Goal: Communication & Community: Answer question/provide support

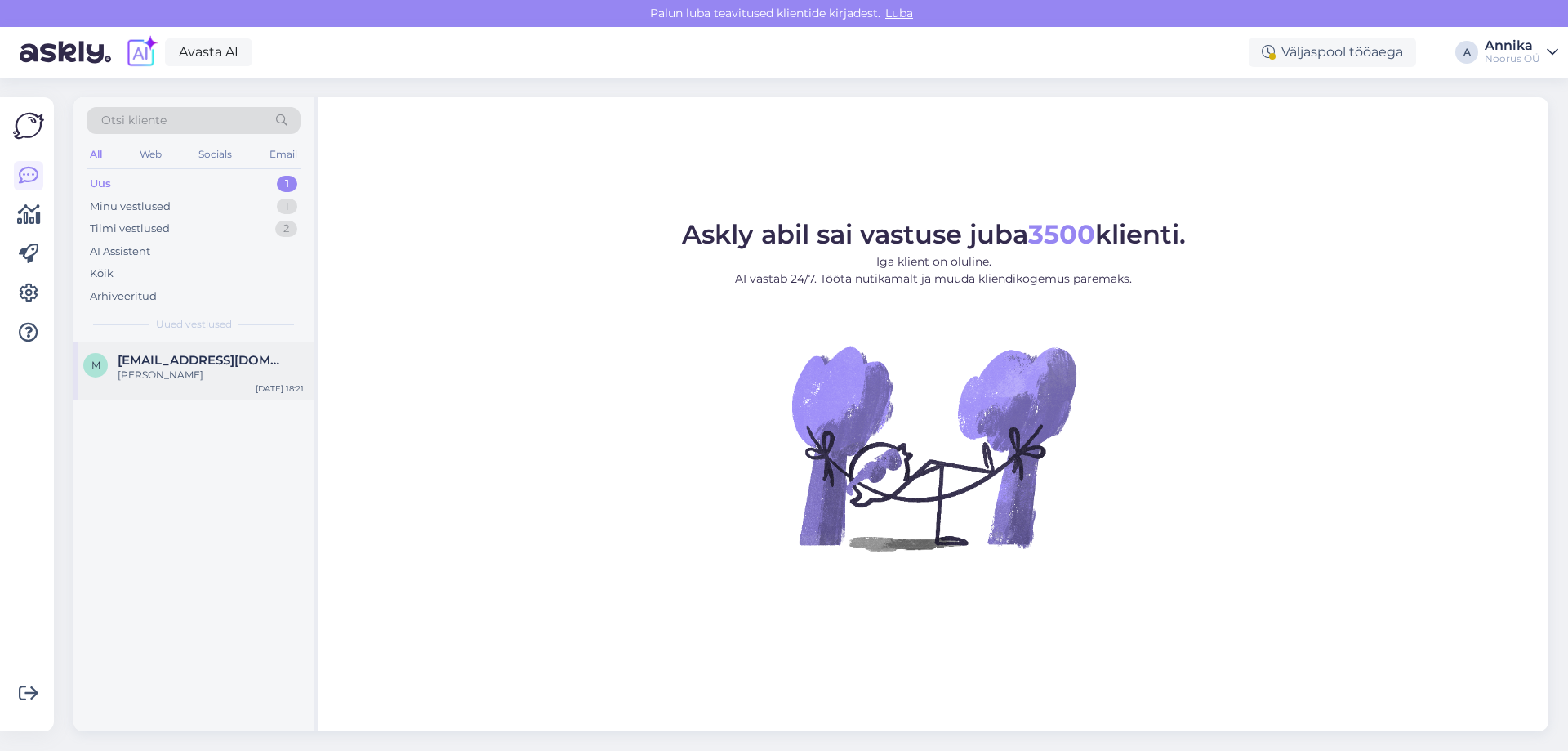
click at [178, 377] on div "[PERSON_NAME]" at bounding box center [210, 374] width 186 height 15
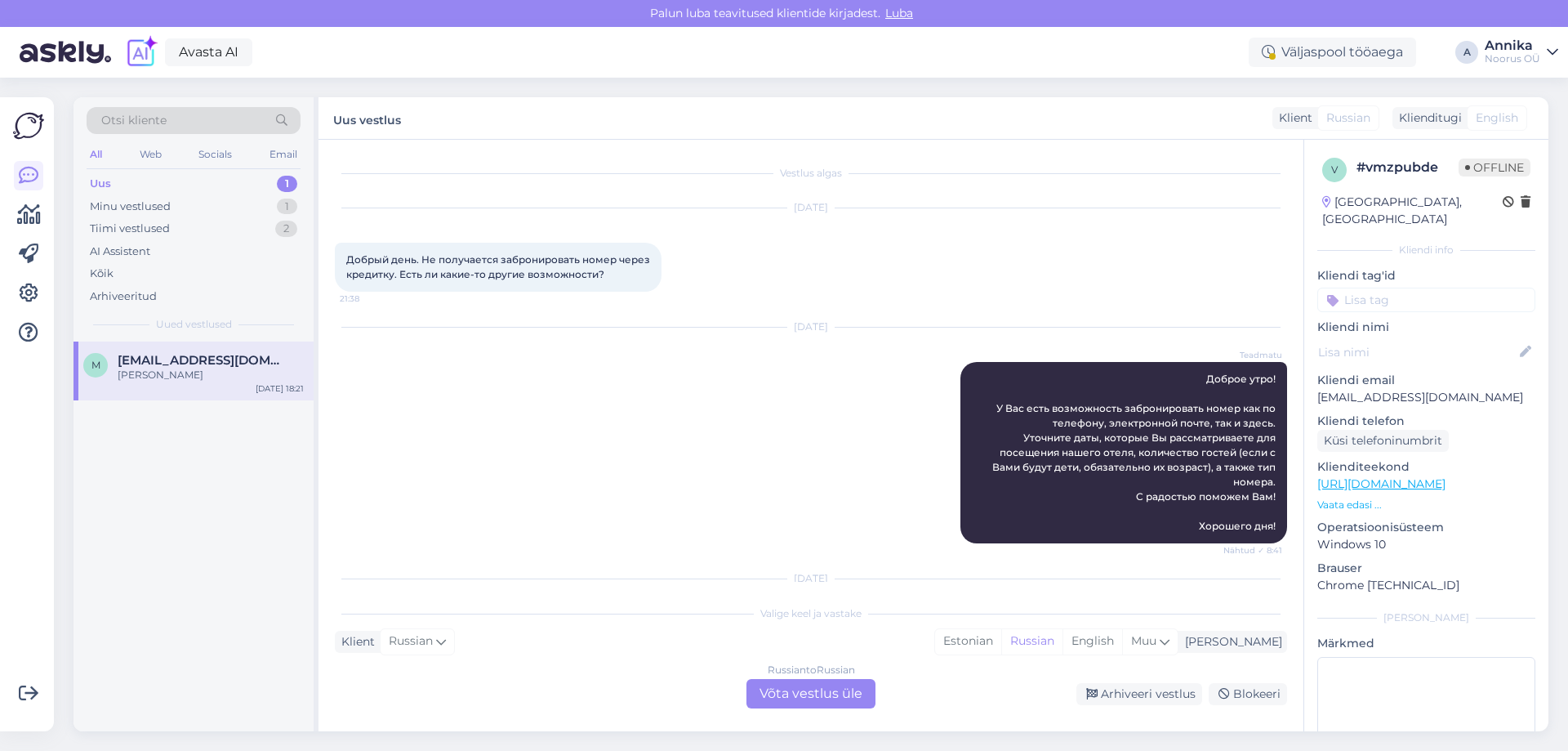
scroll to position [3757, 0]
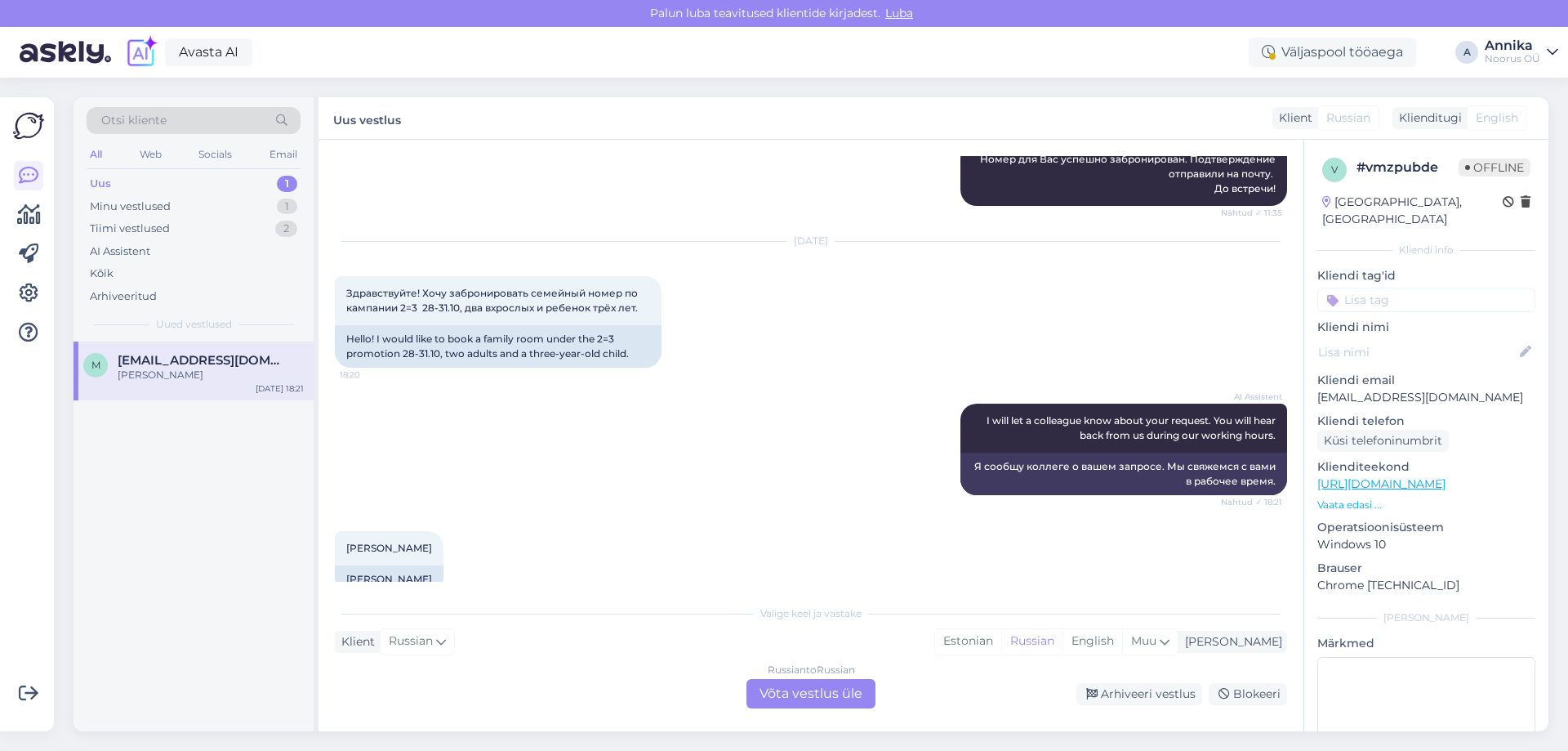
click at [843, 694] on div "Russian to Russian Võta vestlus üle" at bounding box center [810, 694] width 129 height 29
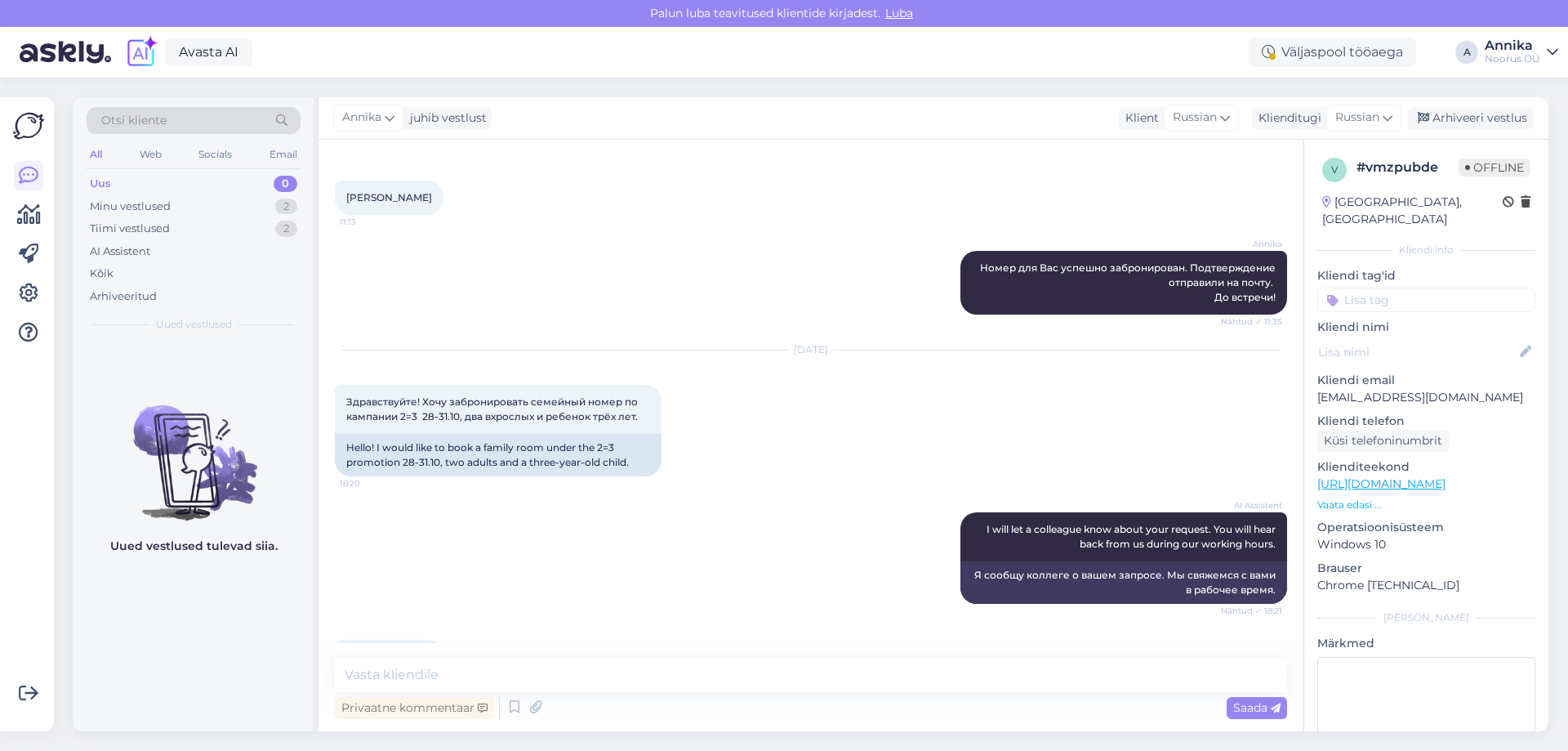
scroll to position [3696, 0]
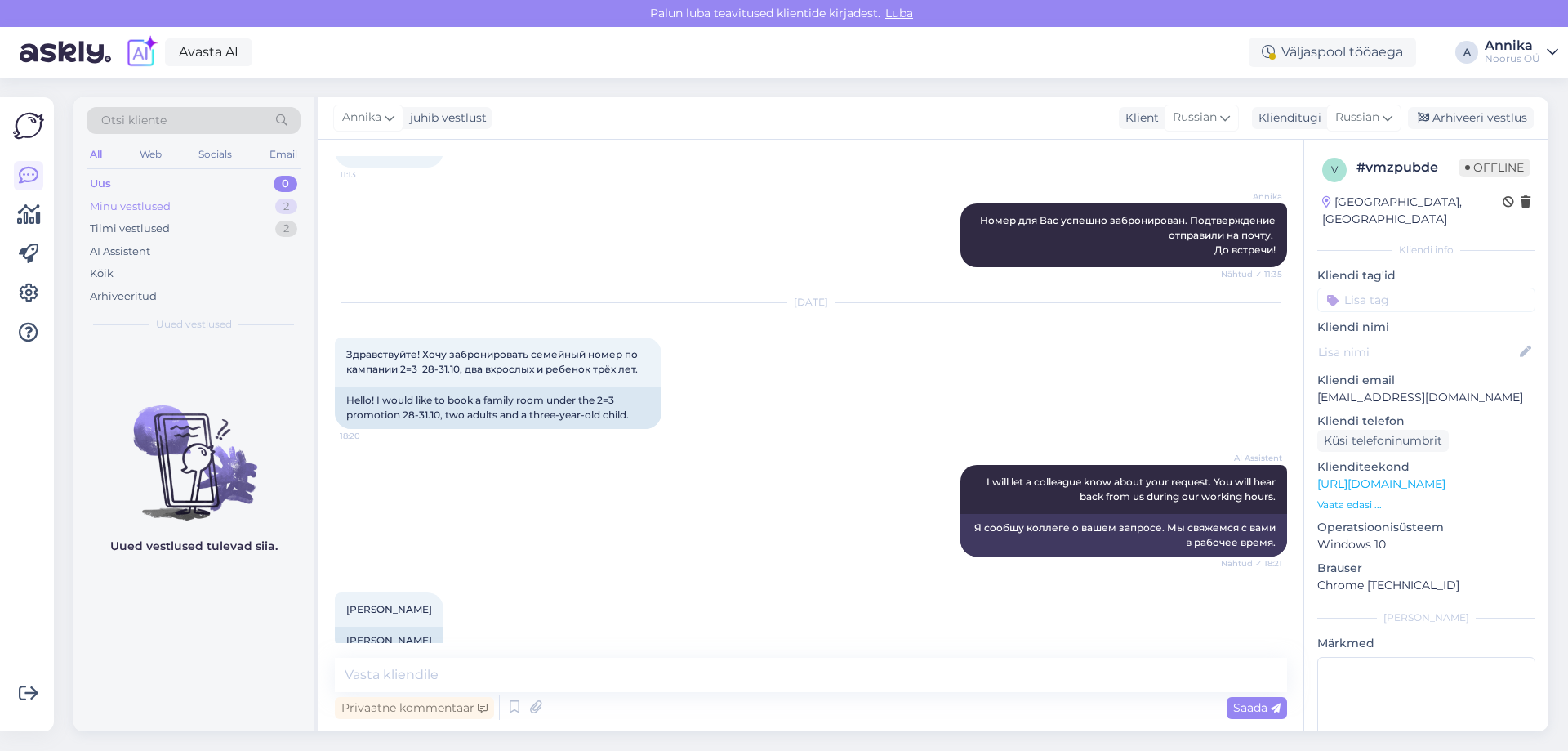
click at [263, 205] on div "Minu vestlused 2" at bounding box center [193, 206] width 214 height 23
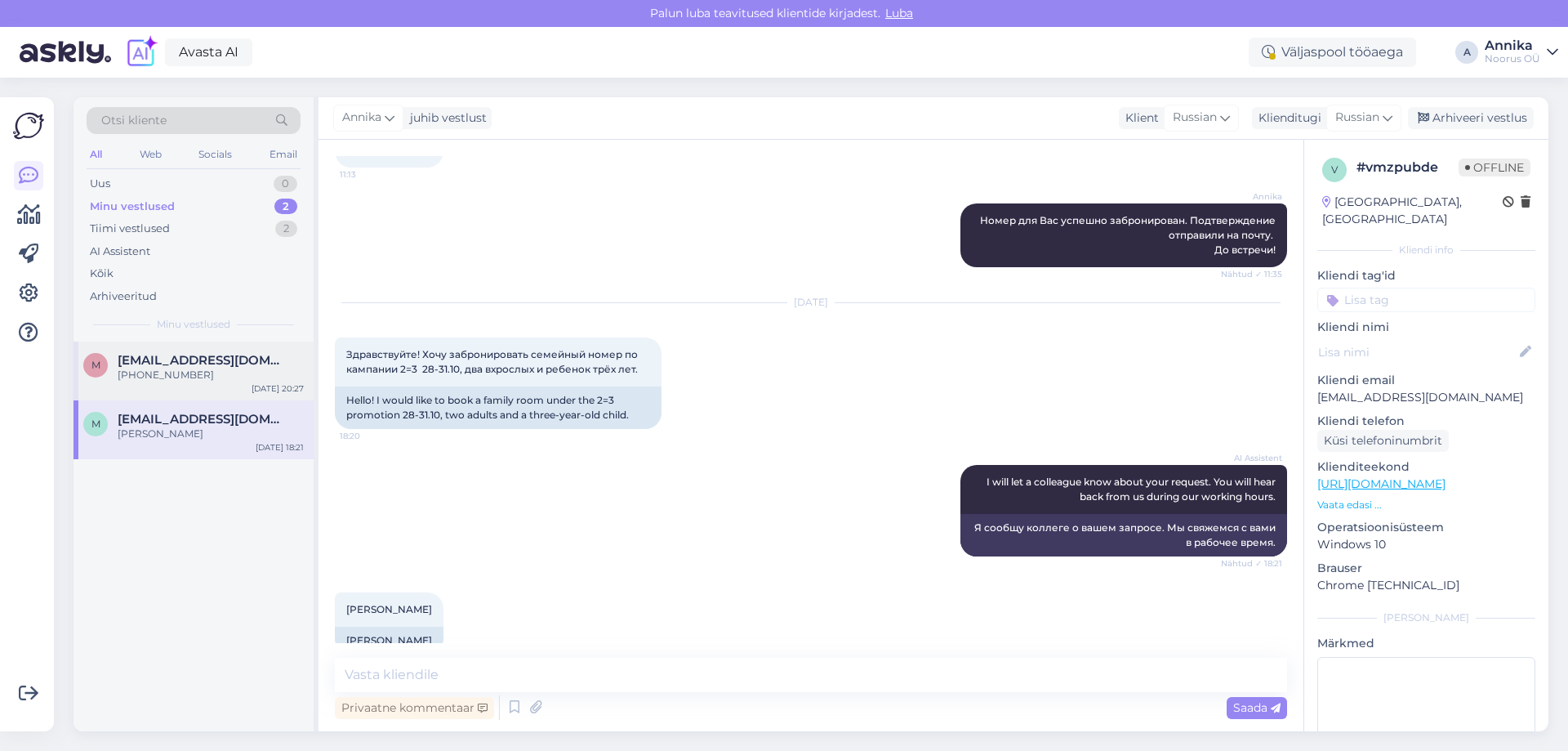
click at [208, 374] on div "[PHONE_NUMBER]" at bounding box center [210, 374] width 186 height 15
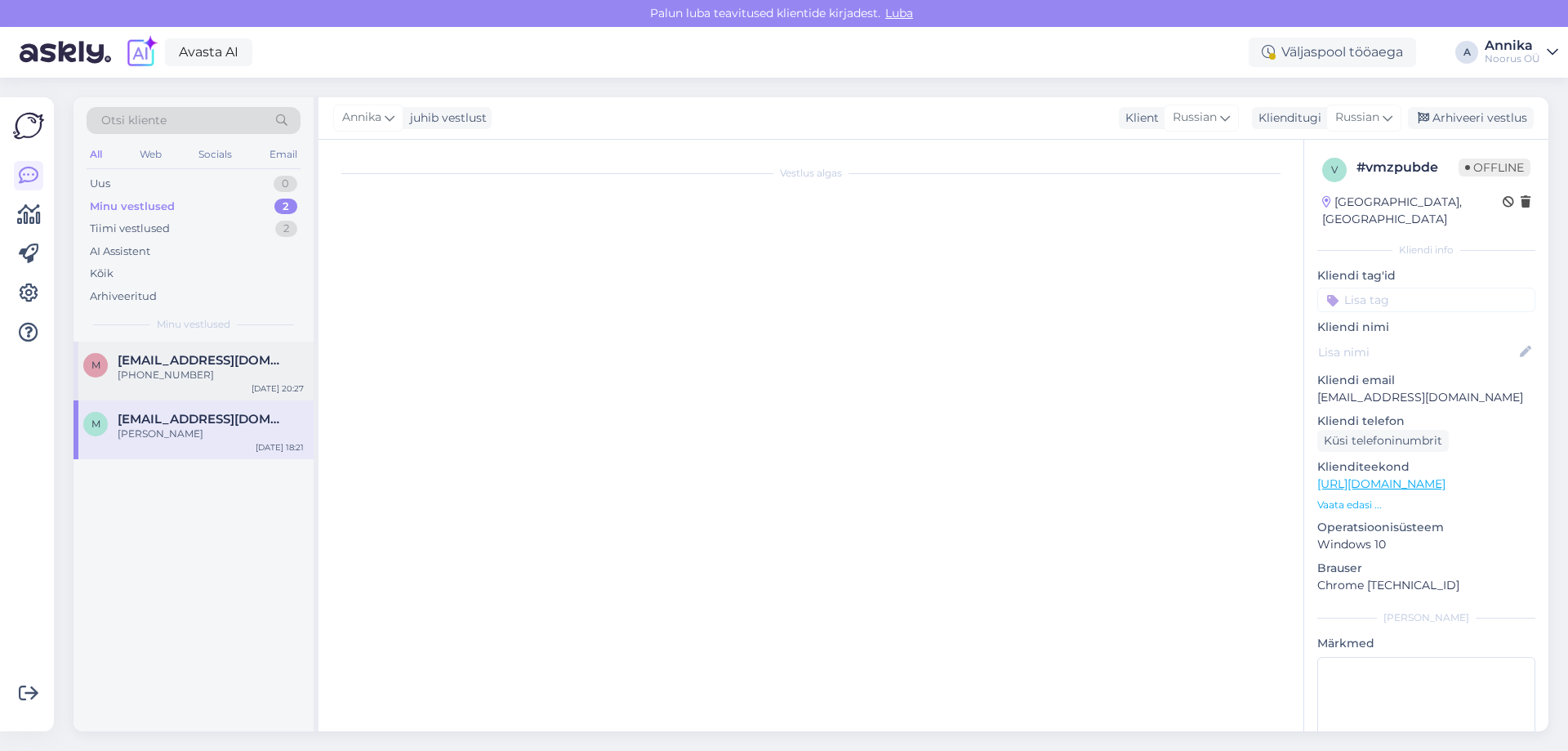
scroll to position [1005, 0]
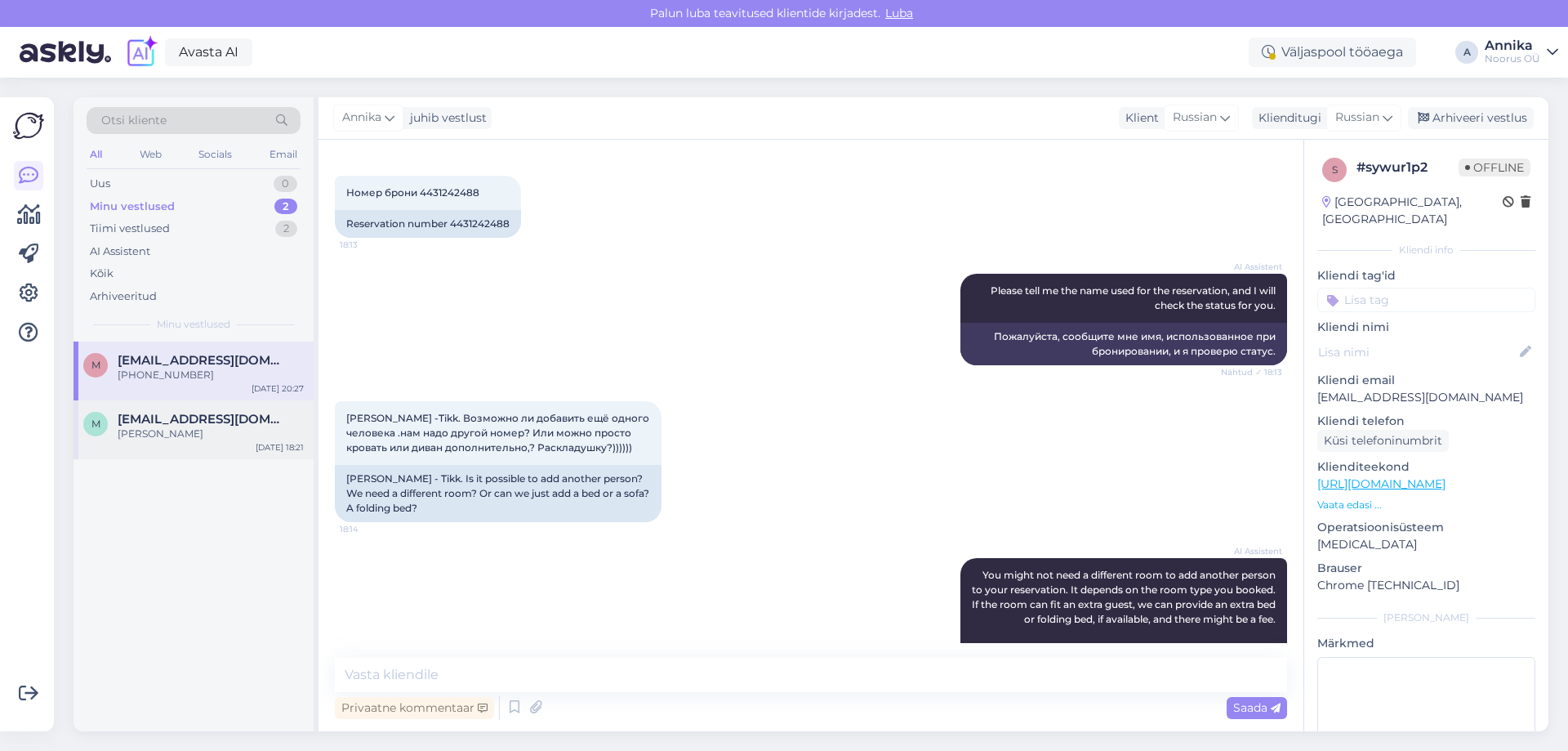
click at [200, 431] on div "[PERSON_NAME]" at bounding box center [210, 433] width 186 height 15
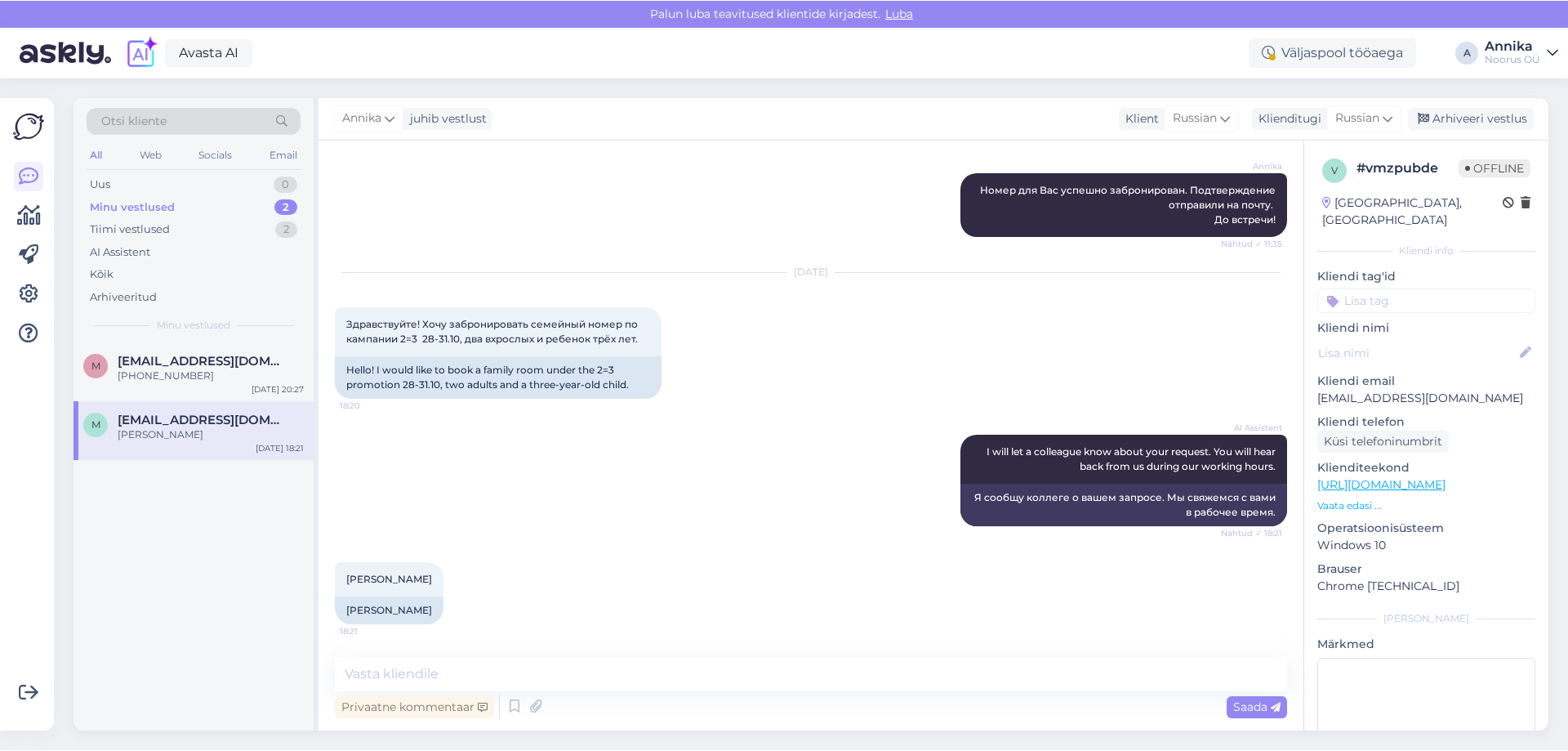
scroll to position [3696, 0]
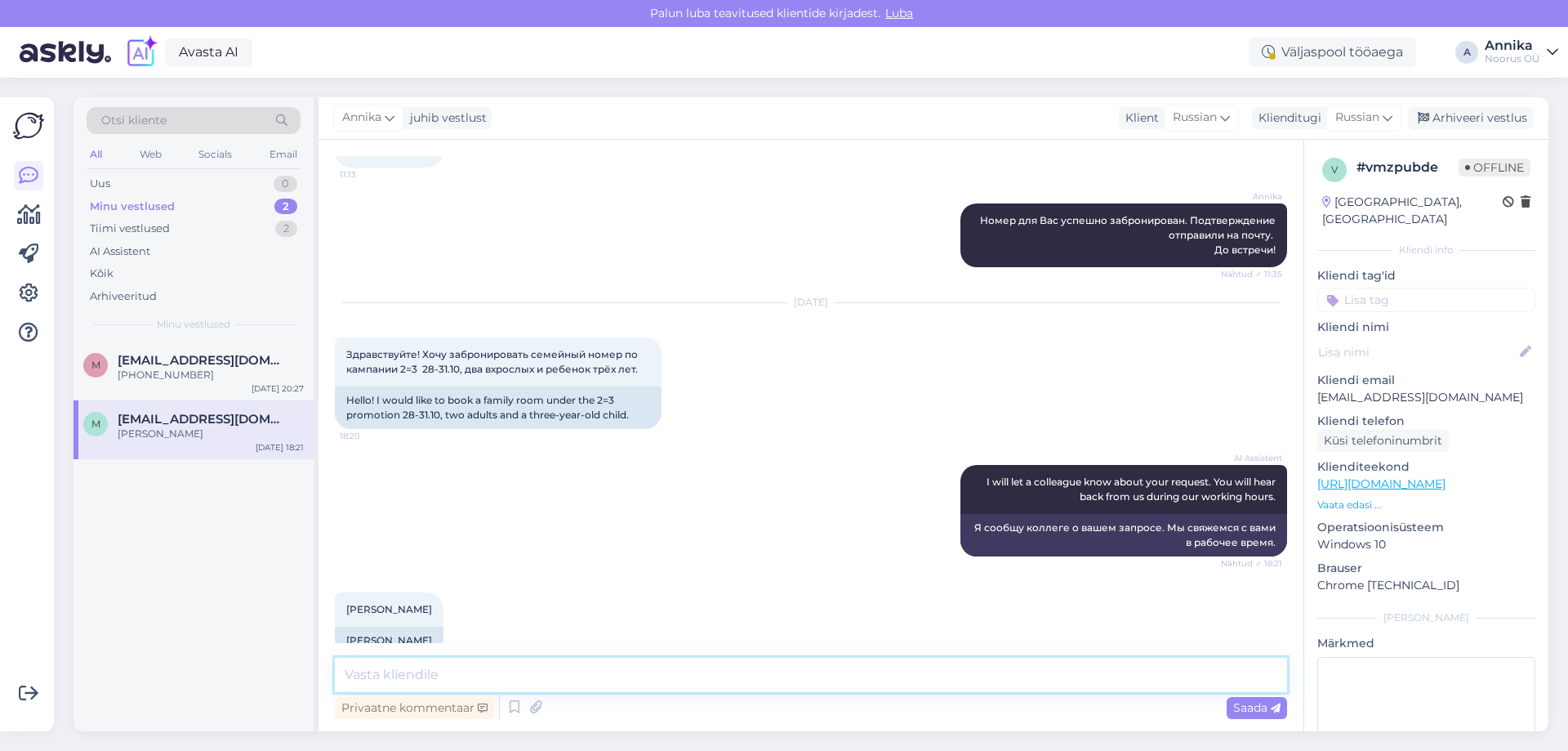
click at [413, 662] on textarea at bounding box center [811, 674] width 952 height 34
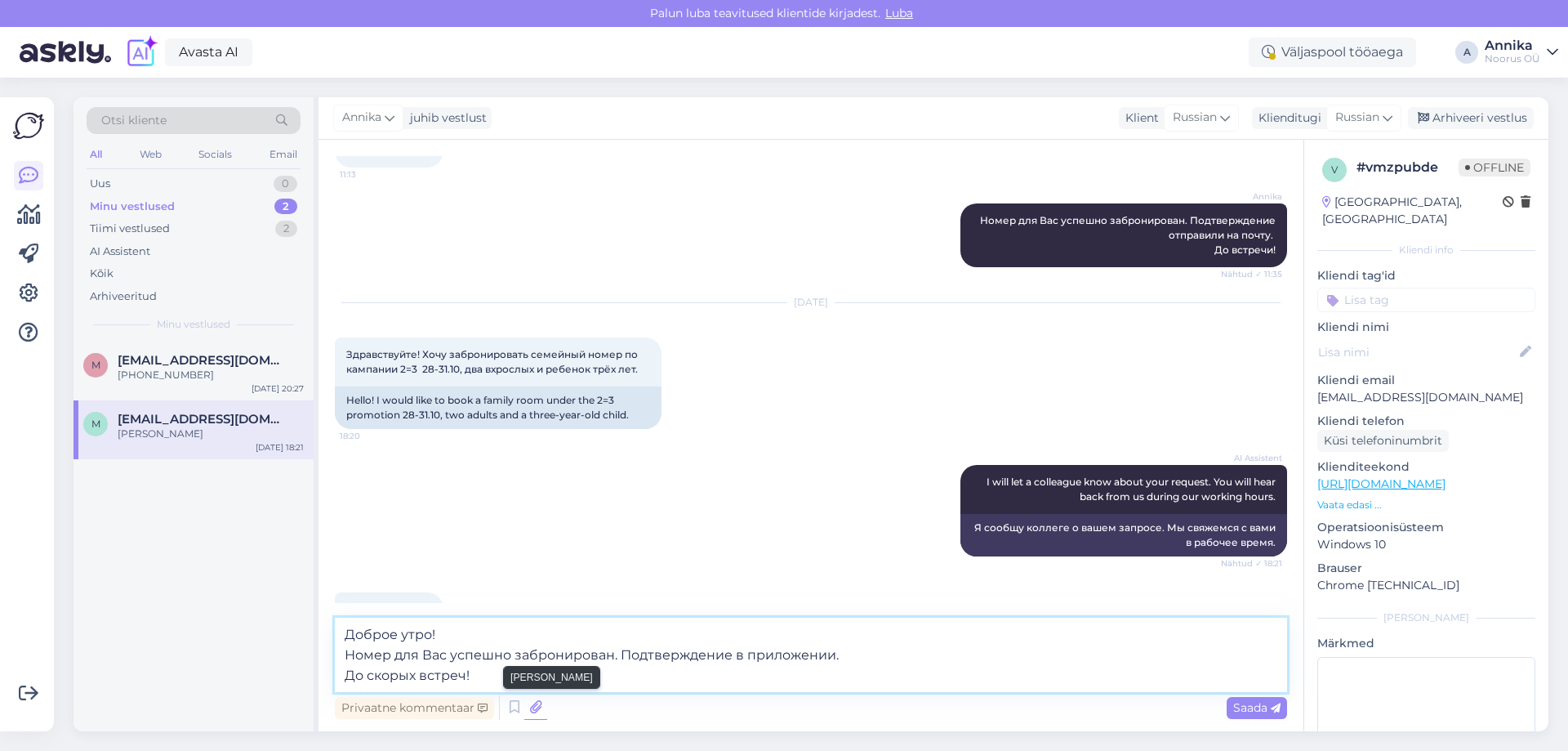
type textarea "Доброе утро! Номер для Вас успешно забронирован. Подтверждение в приложении. До…"
click at [533, 711] on icon at bounding box center [536, 706] width 23 height 24
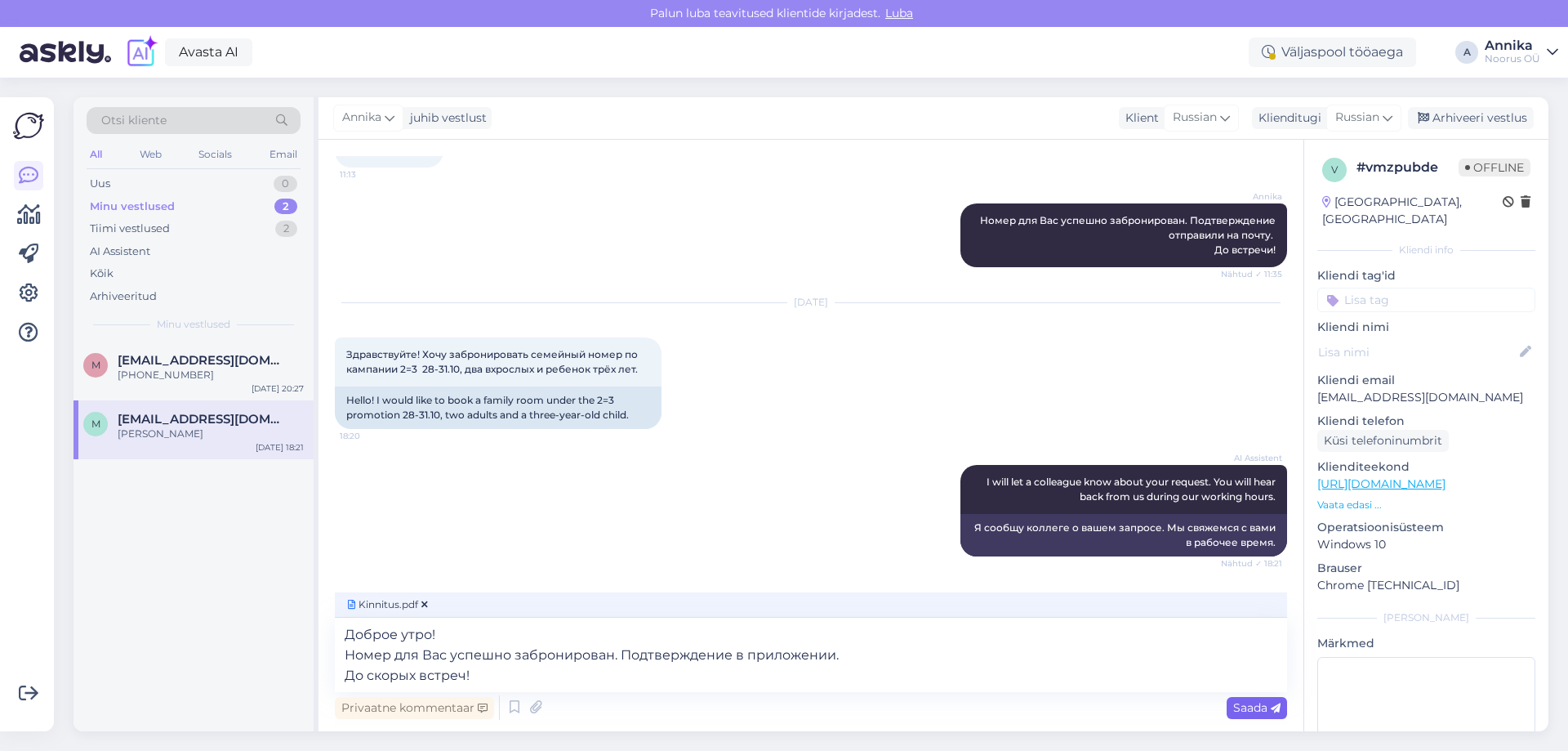
click at [1249, 707] on span "Saada" at bounding box center [1256, 706] width 47 height 15
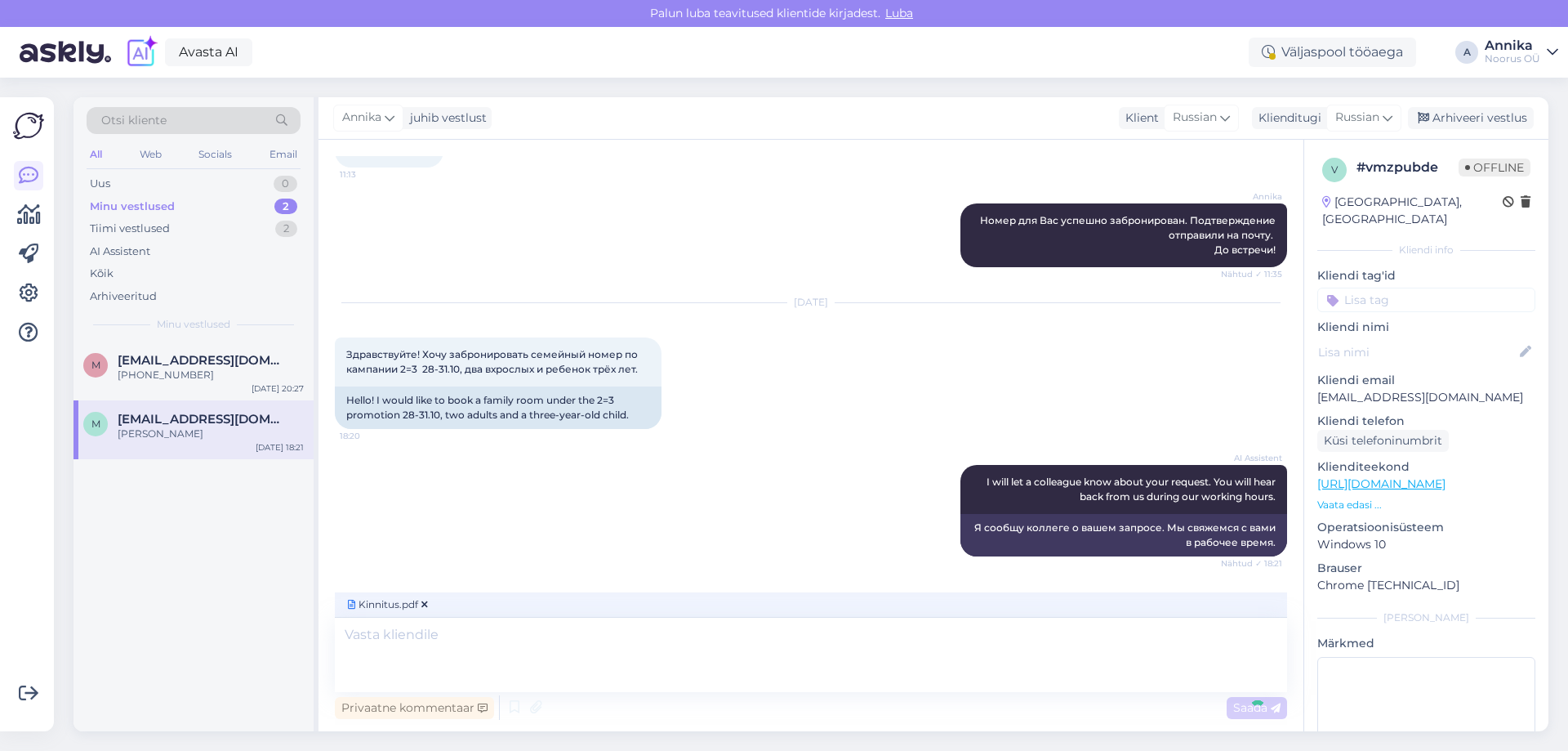
scroll to position [3915, 0]
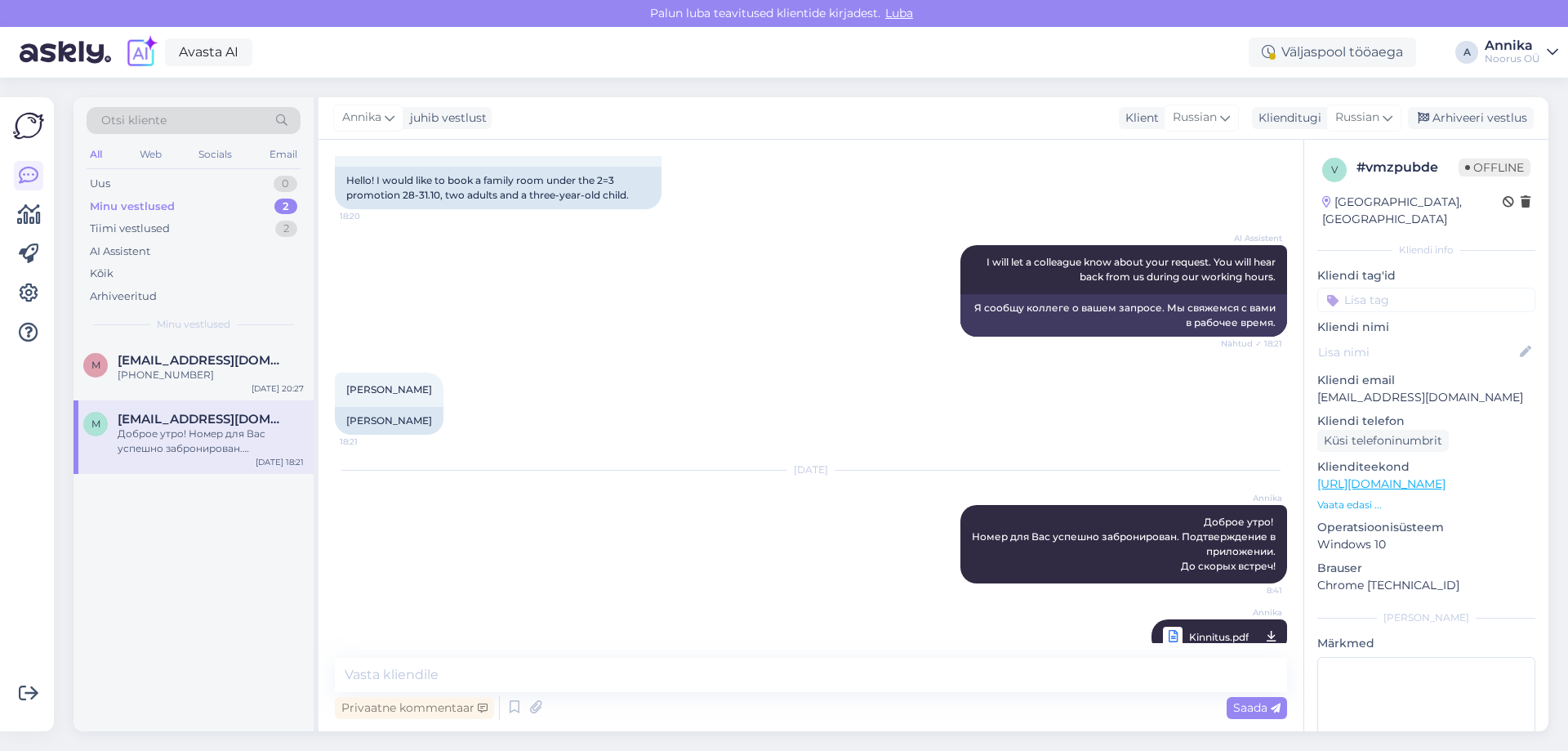
drag, startPoint x: 1444, startPoint y: 114, endPoint x: 560, endPoint y: 324, distance: 908.6
click at [1428, 124] on div "Arhiveeri vestlus" at bounding box center [1470, 117] width 126 height 22
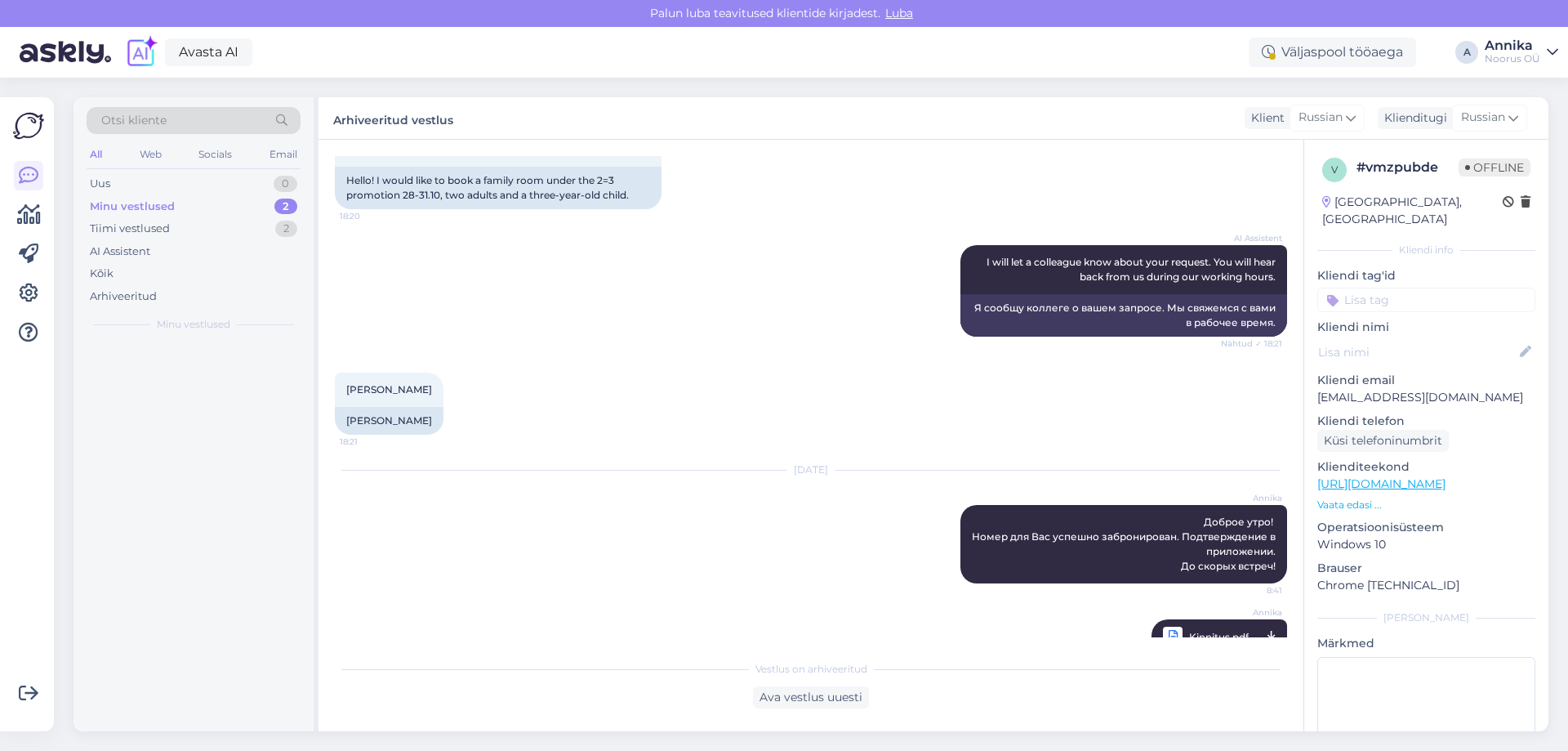
scroll to position [3921, 0]
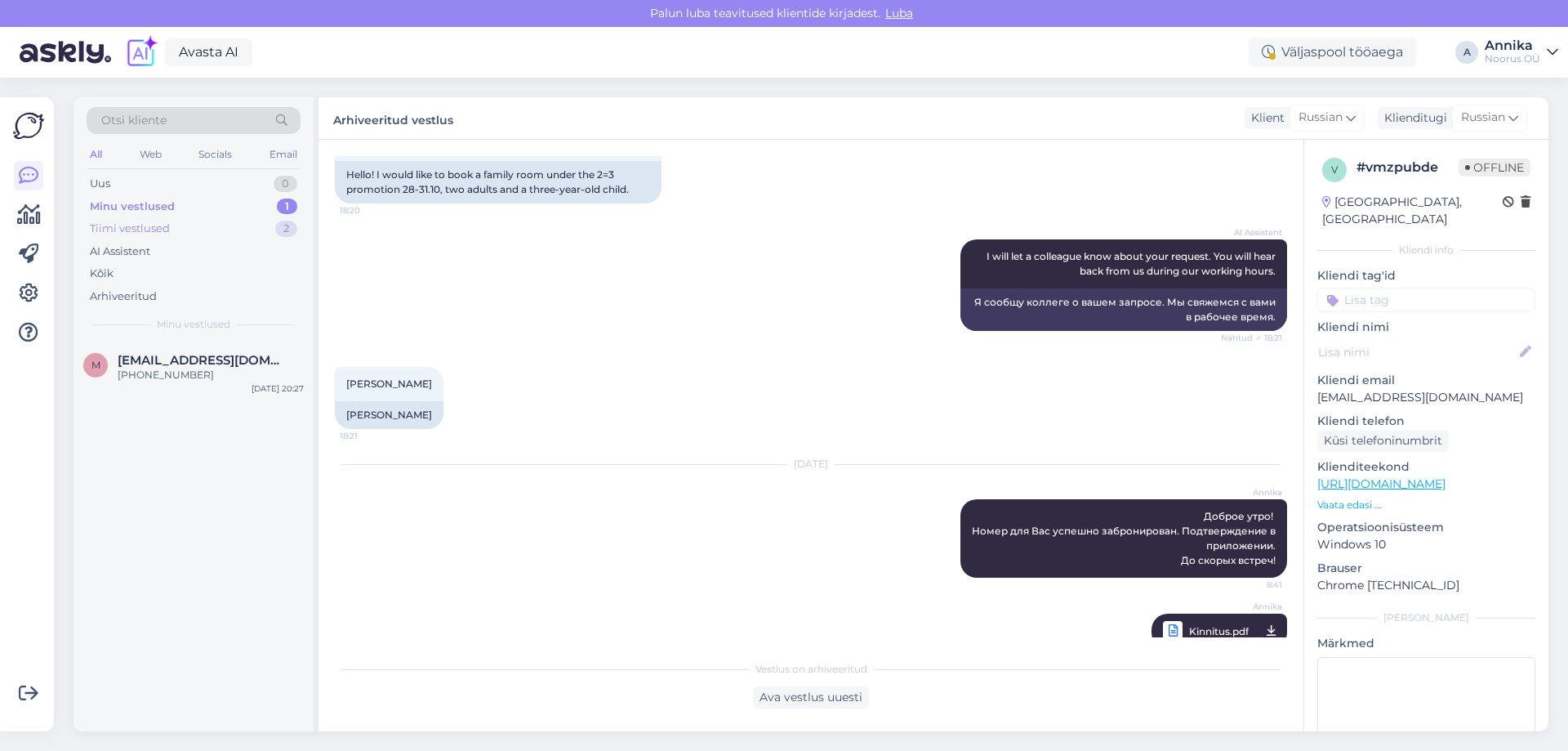
click at [212, 237] on div "Tiimi vestlused 2" at bounding box center [193, 229] width 214 height 23
click at [205, 217] on div "Tiimi vestlused 2" at bounding box center [193, 229] width 214 height 23
click at [200, 202] on div "Minu vestlused 1" at bounding box center [193, 206] width 214 height 23
drag, startPoint x: 213, startPoint y: 339, endPoint x: 293, endPoint y: 396, distance: 98.2
click at [214, 377] on div "[PHONE_NUMBER]" at bounding box center [210, 374] width 186 height 15
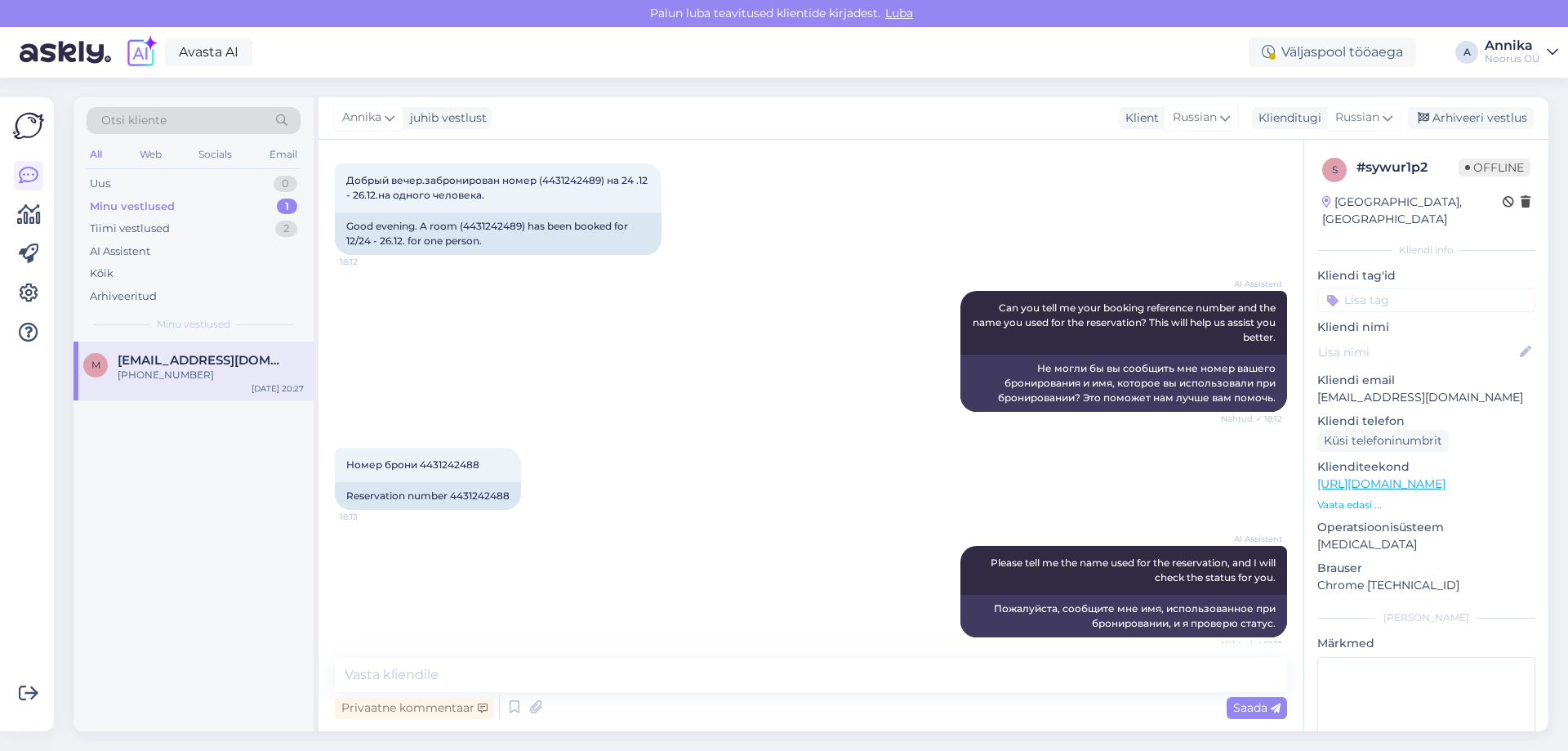
scroll to position [0, 0]
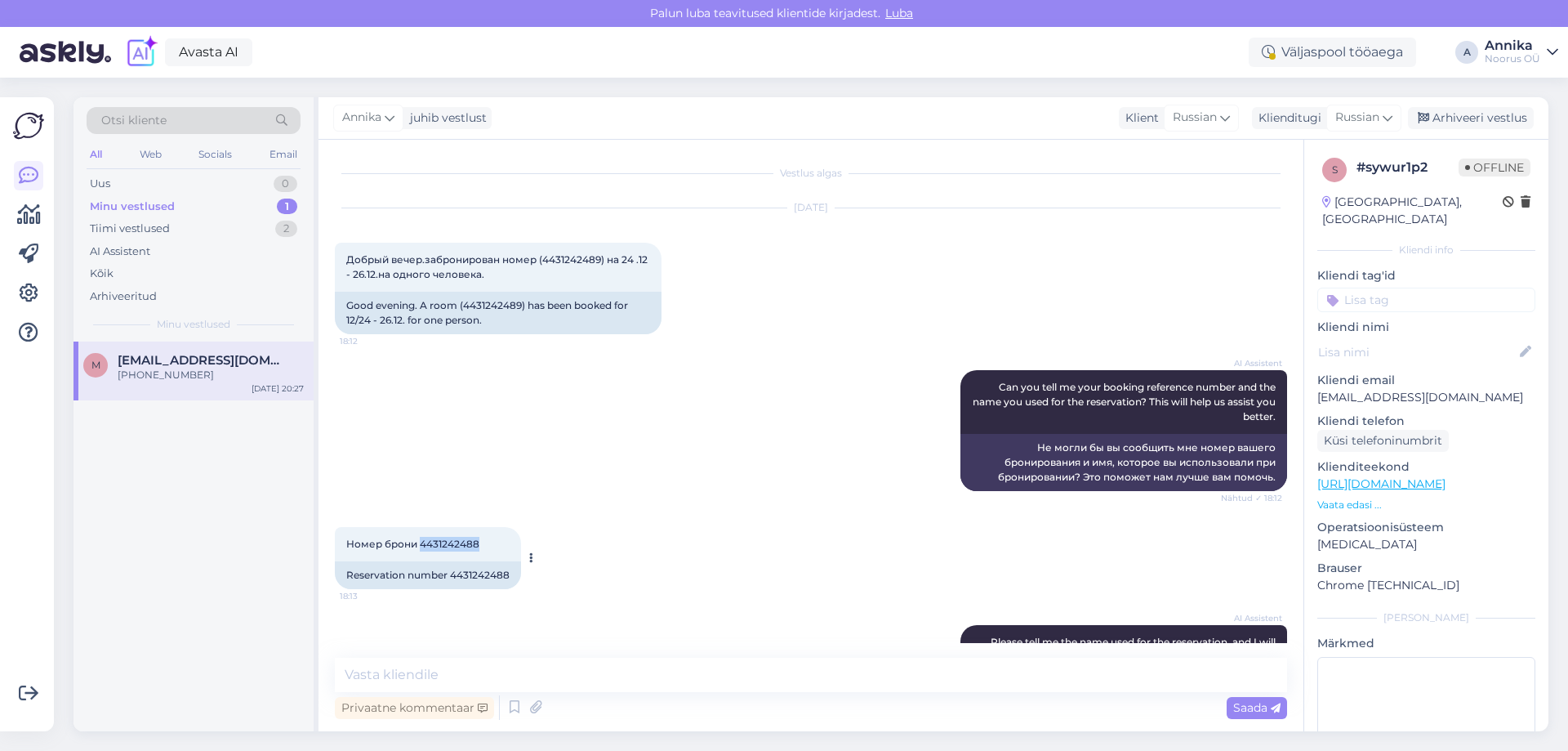
drag, startPoint x: 483, startPoint y: 544, endPoint x: 433, endPoint y: 544, distance: 50.0
click at [421, 547] on div "Номер брони 4431242488 18:13" at bounding box center [428, 544] width 186 height 34
copy span "4431242488"
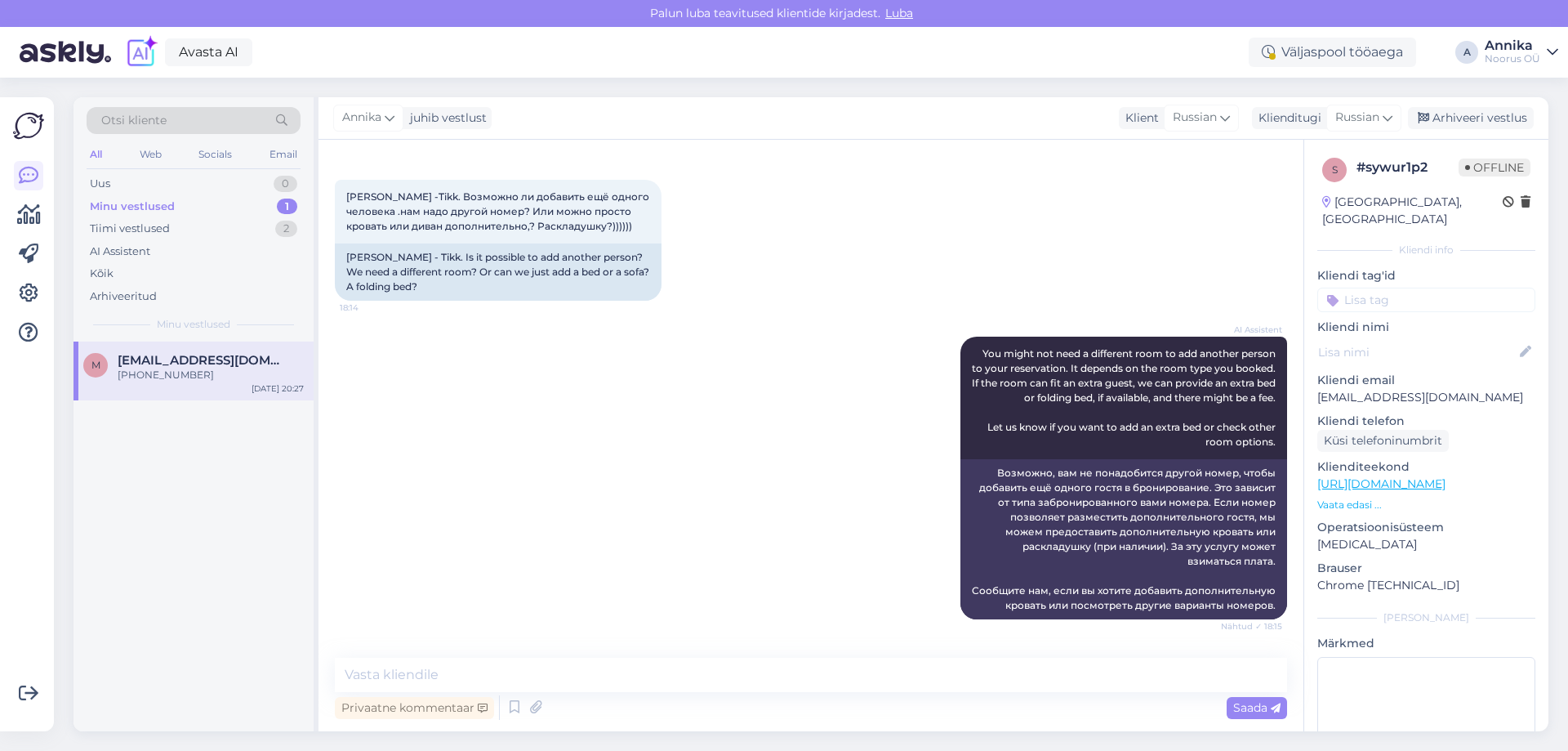
scroll to position [1005, 0]
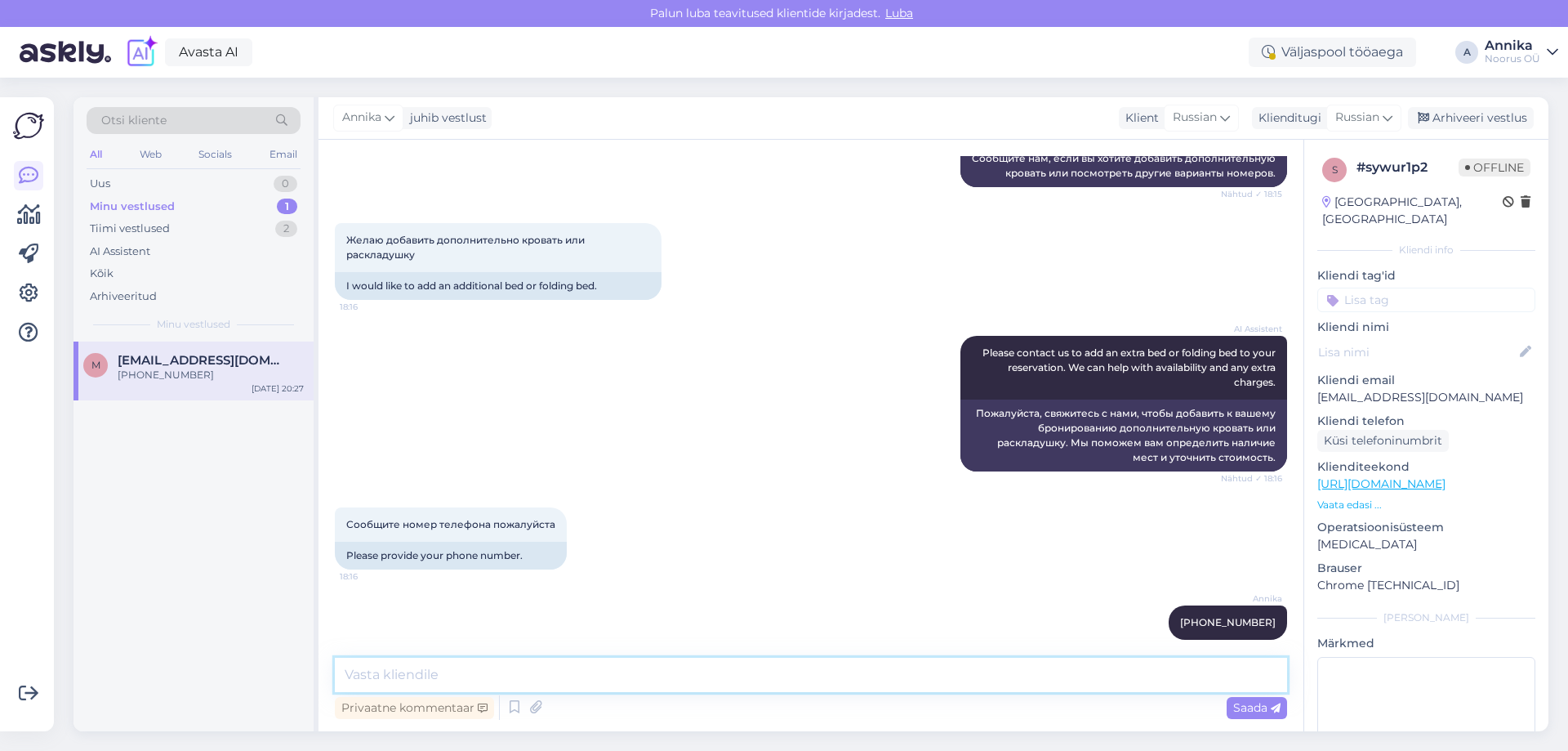
click at [470, 677] on textarea at bounding box center [811, 674] width 952 height 34
click at [1442, 117] on div "Arhiveeri vestlus" at bounding box center [1470, 117] width 126 height 22
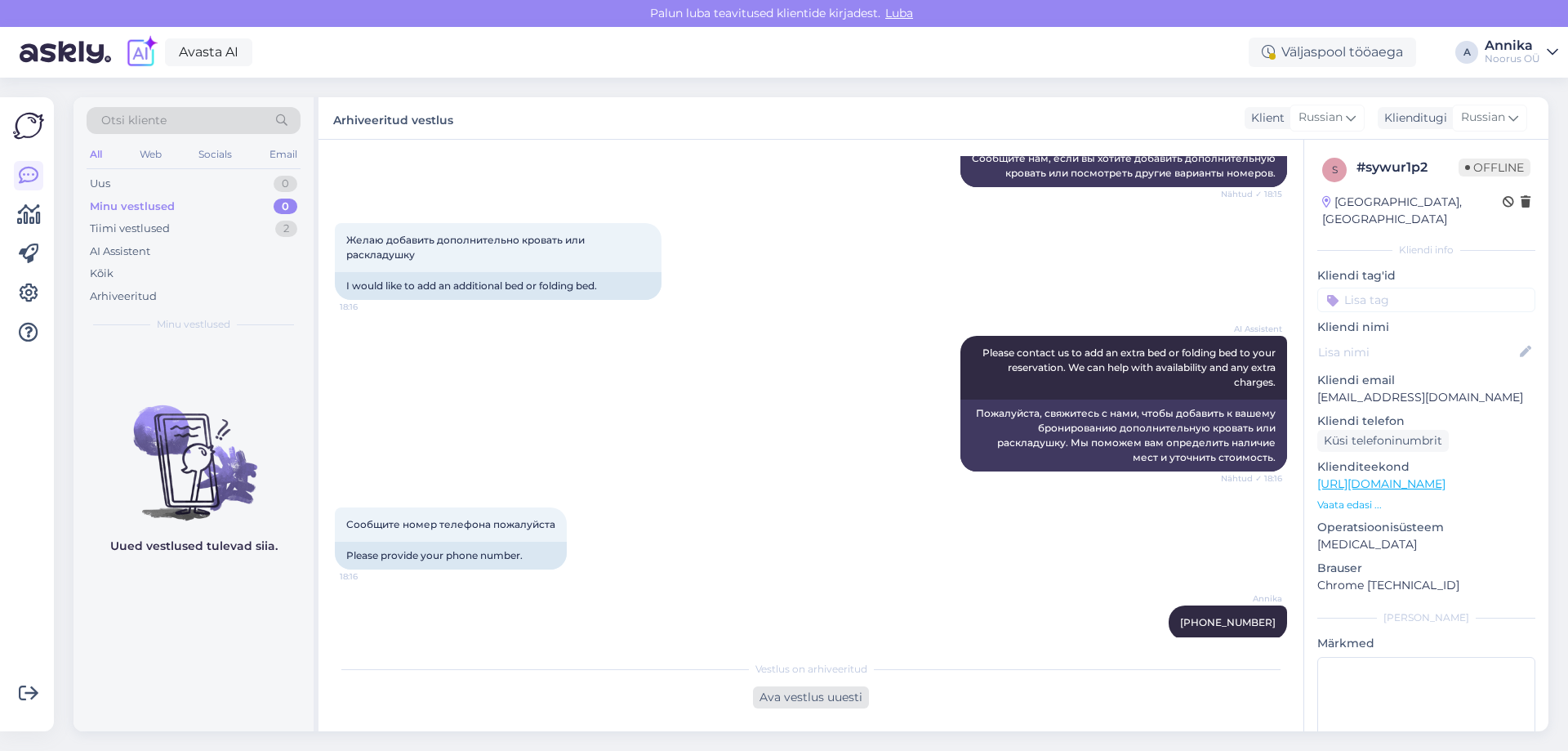
click at [800, 704] on div "Ava vestlus uuesti" at bounding box center [811, 697] width 116 height 22
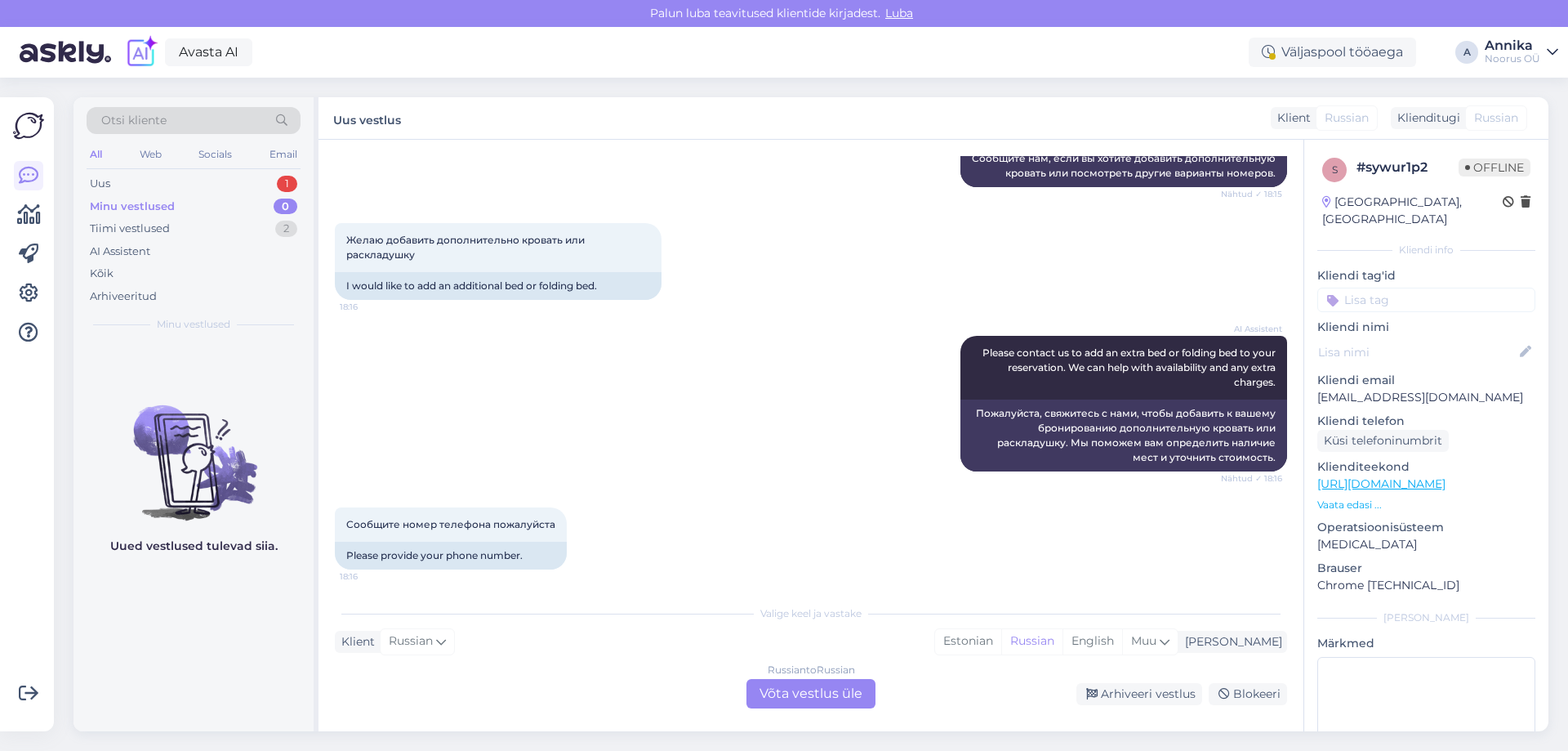
click at [725, 669] on div "Valige keel ja vastake Klient Russian Mina Estonian Russian English Muu Russian…" at bounding box center [811, 651] width 952 height 111
click at [784, 692] on div "Russian to Russian Võta vestlus üle" at bounding box center [810, 694] width 129 height 29
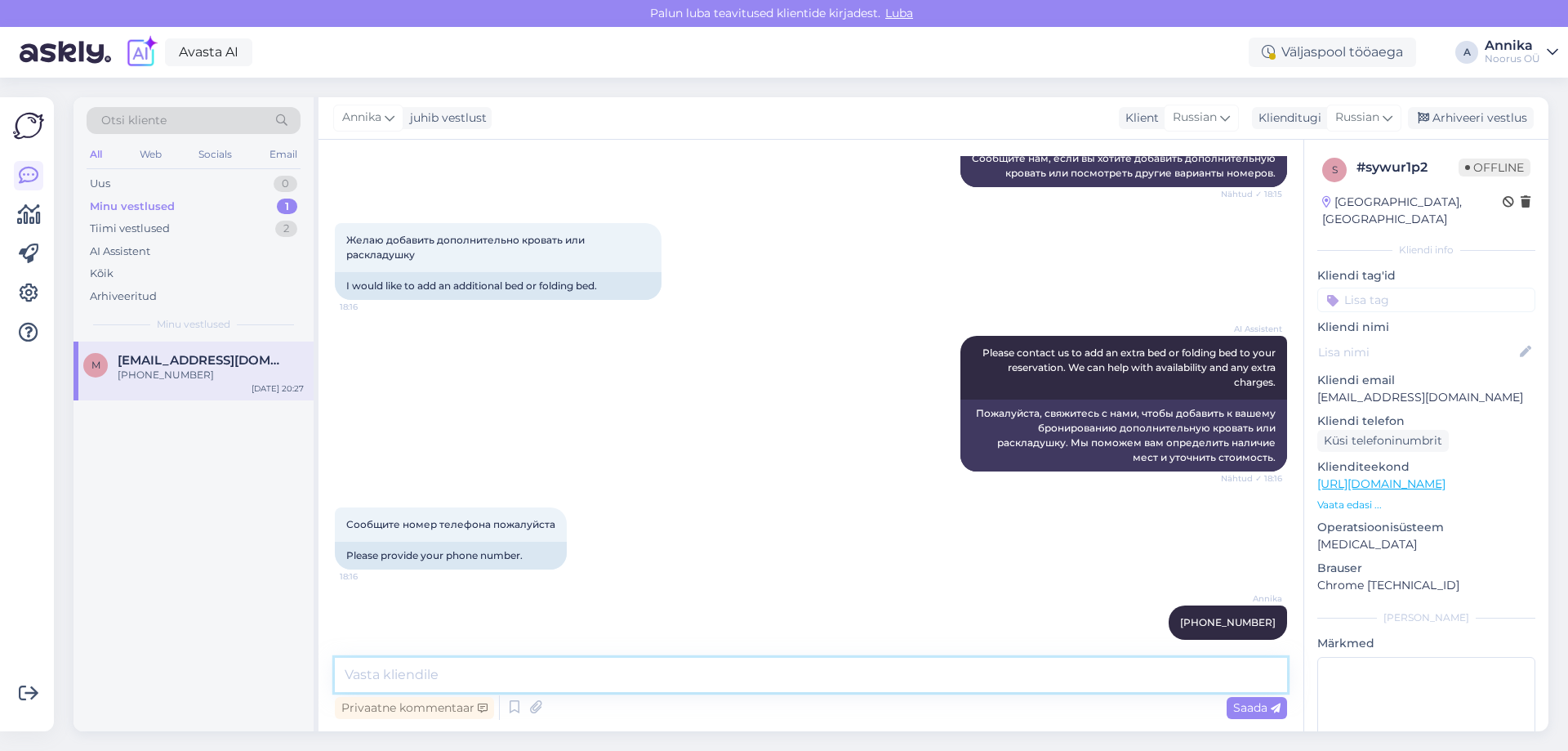
click at [557, 663] on textarea at bounding box center [811, 674] width 952 height 34
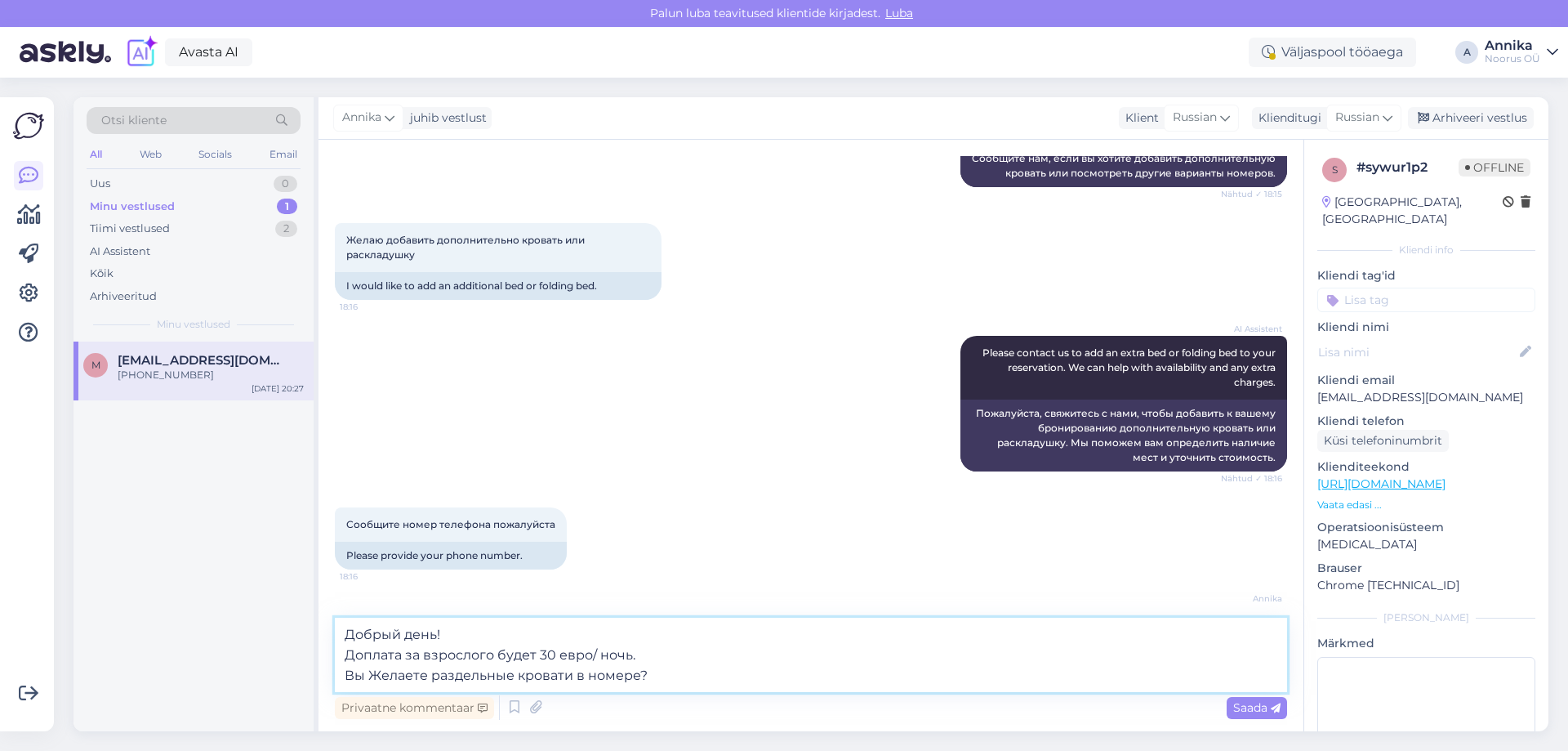
type textarea "Добрый день! Доплата за взрослого будет 30 евро/ ночь. Вы Желаете раздельные кр…"
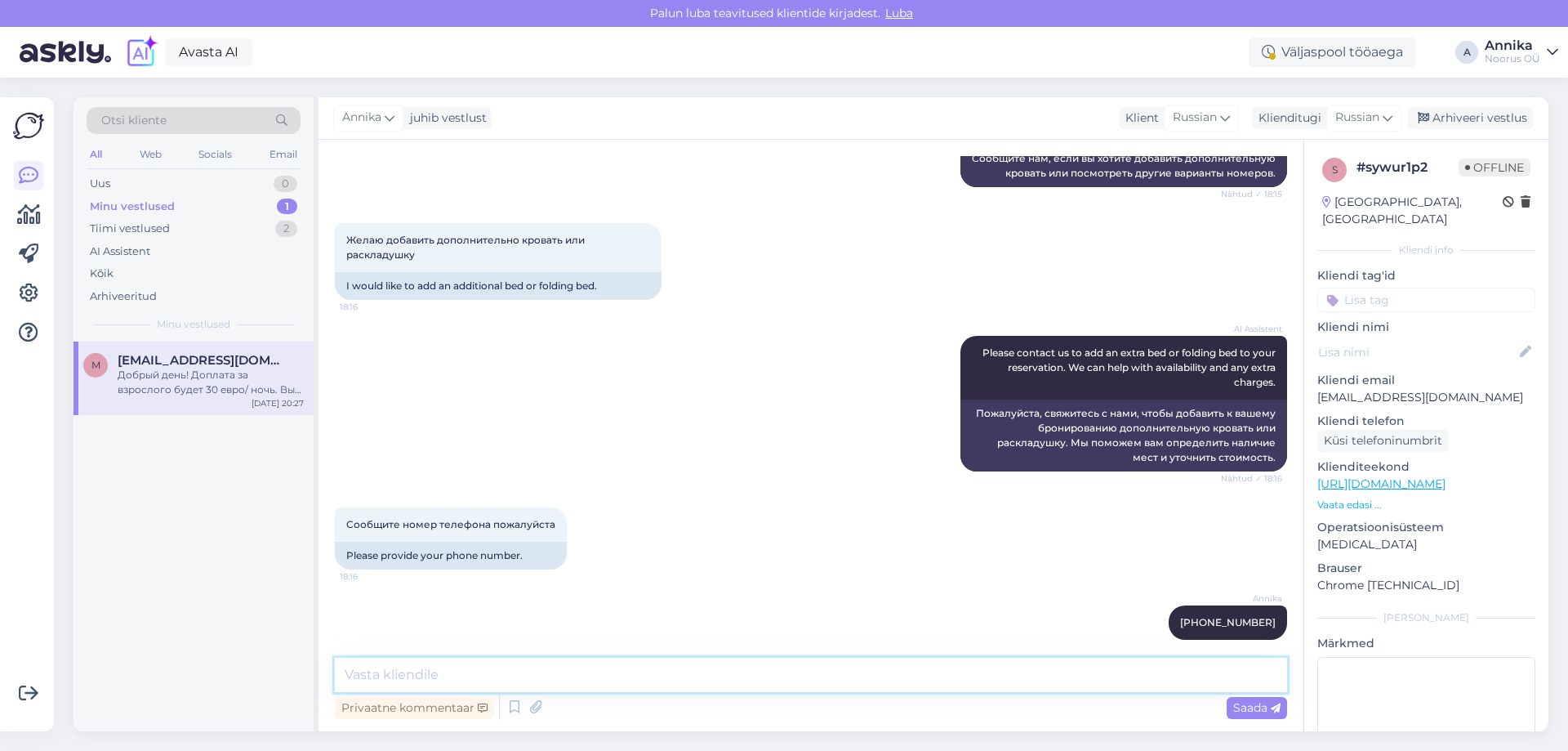
scroll to position [1139, 0]
